Goal: Task Accomplishment & Management: Use online tool/utility

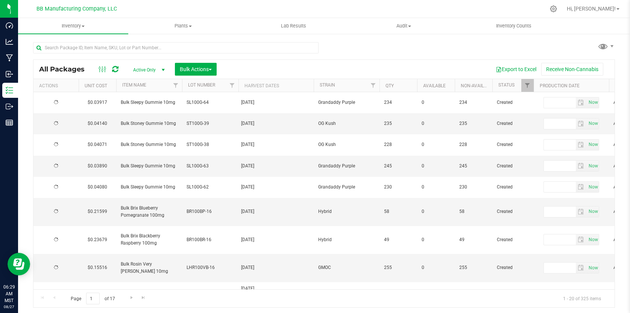
type input "[DATE]"
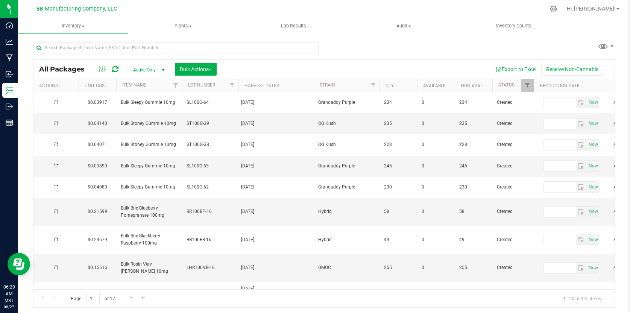
type input "[DATE]"
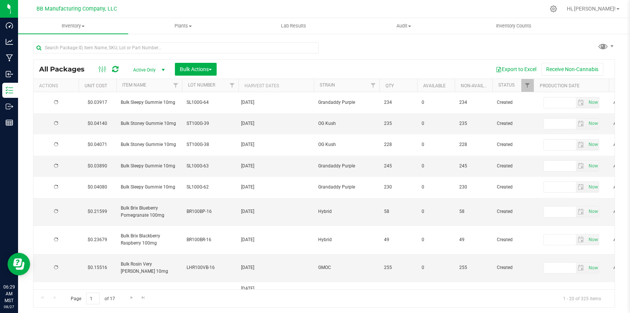
type input "[DATE]"
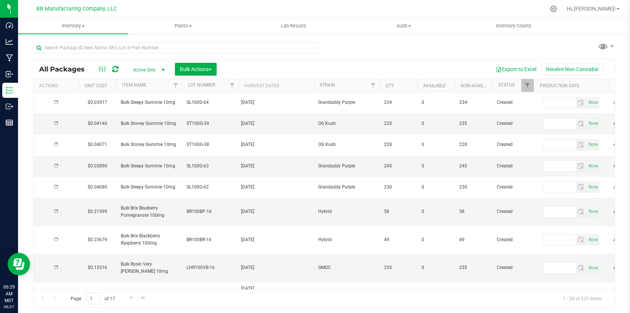
type input "[DATE]"
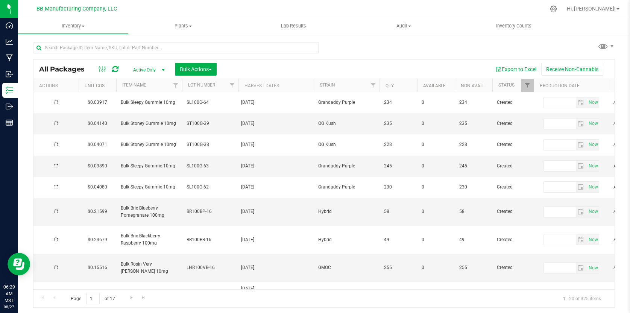
type input "[DATE]"
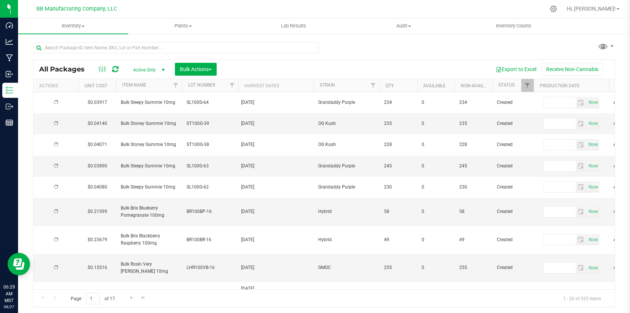
type input "[DATE]"
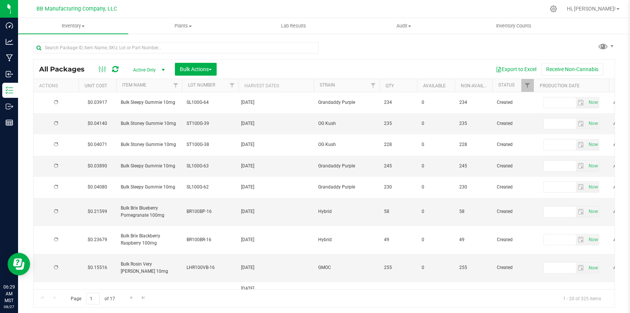
type input "[DATE]"
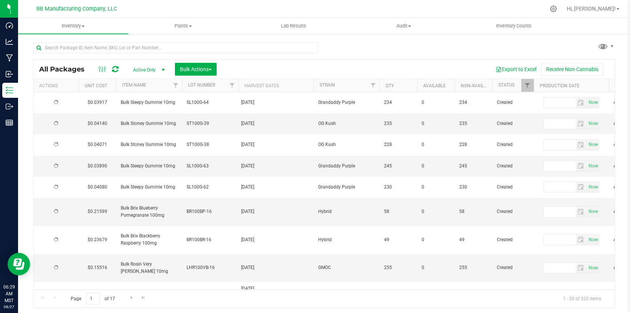
type input "[DATE]"
click at [516, 70] on button "Export to Excel" at bounding box center [516, 69] width 50 height 13
